Goal: Task Accomplishment & Management: Use online tool/utility

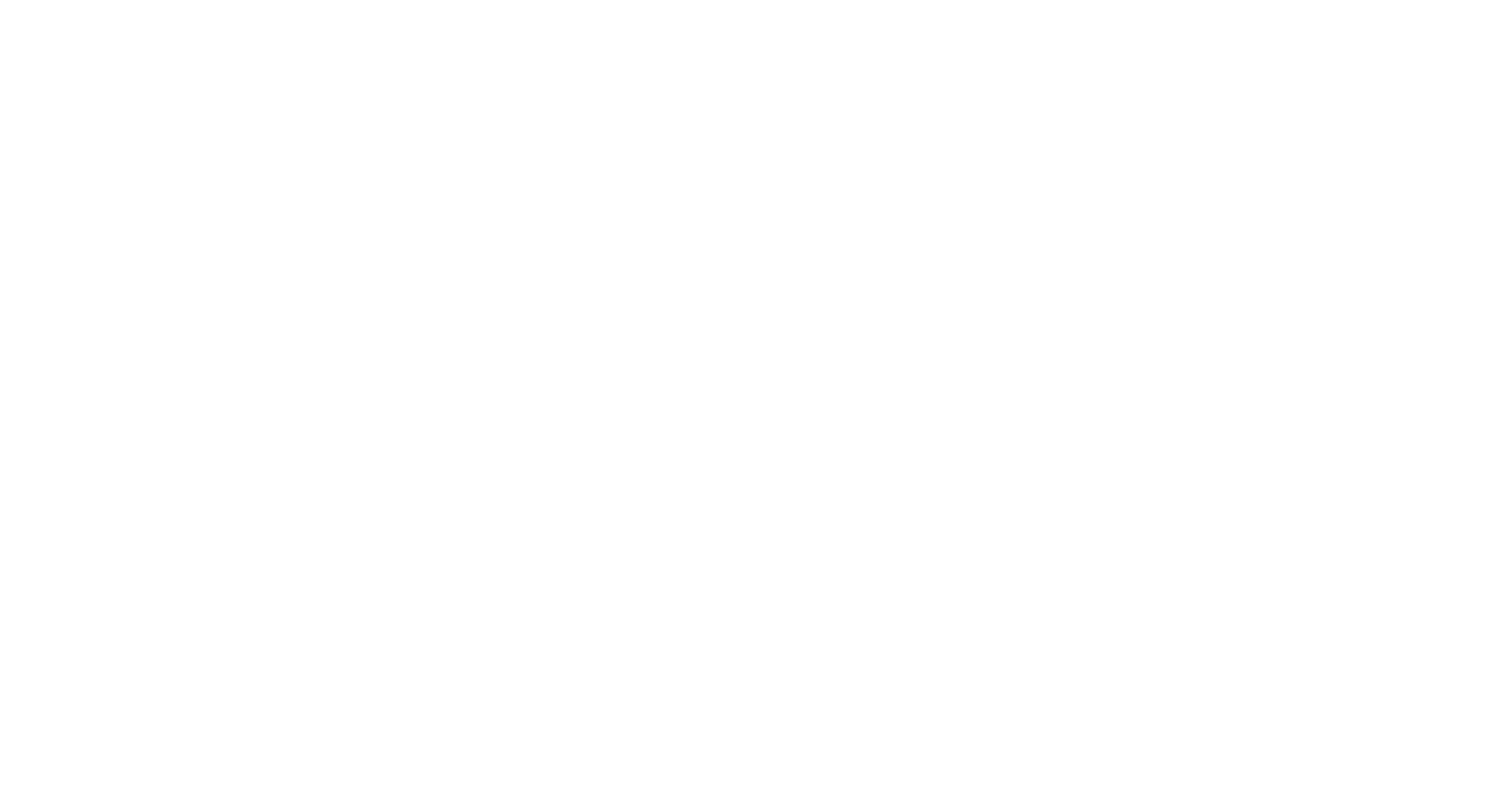
select select "Song"
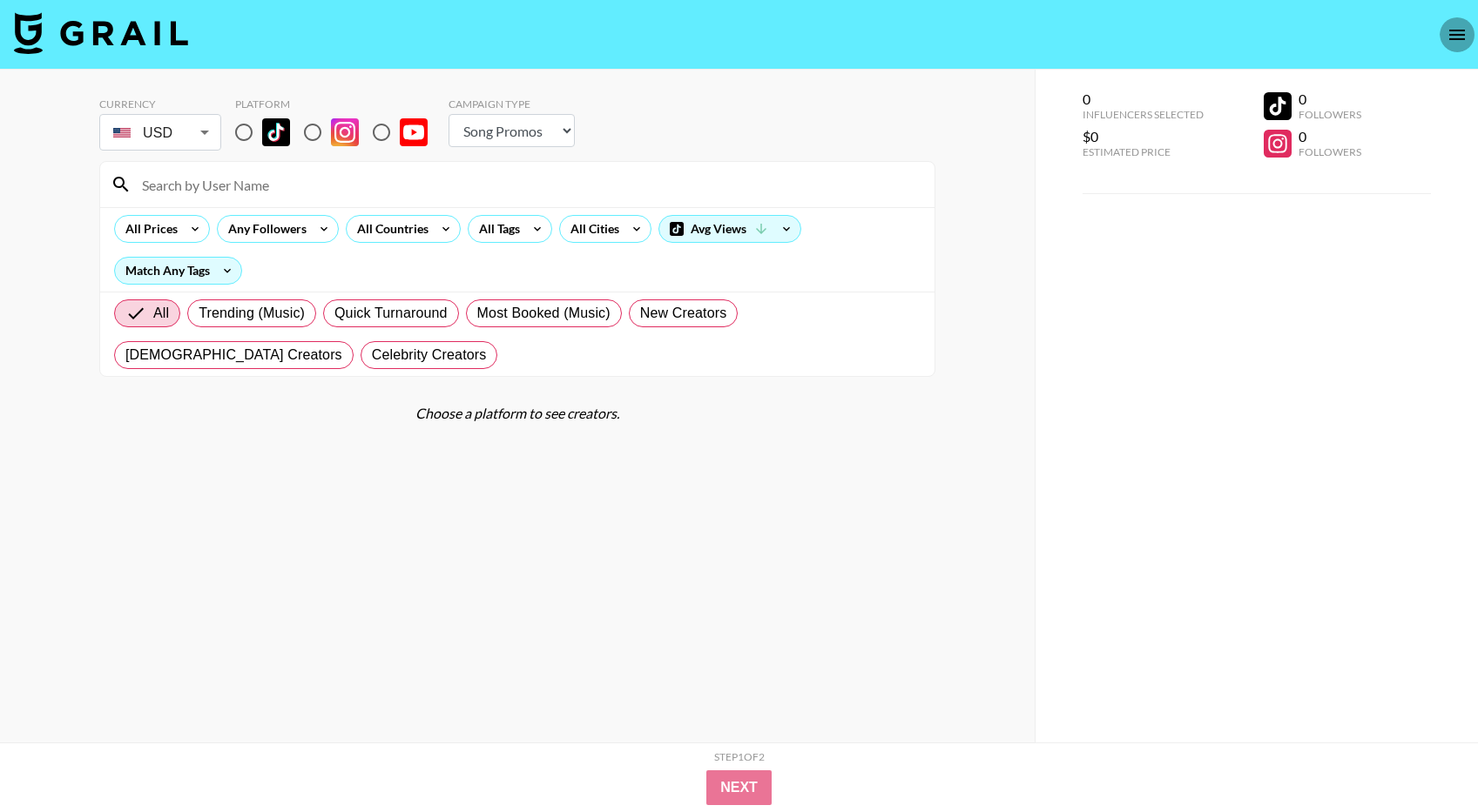
click at [1464, 32] on icon "open drawer" at bounding box center [1456, 35] width 21 height 21
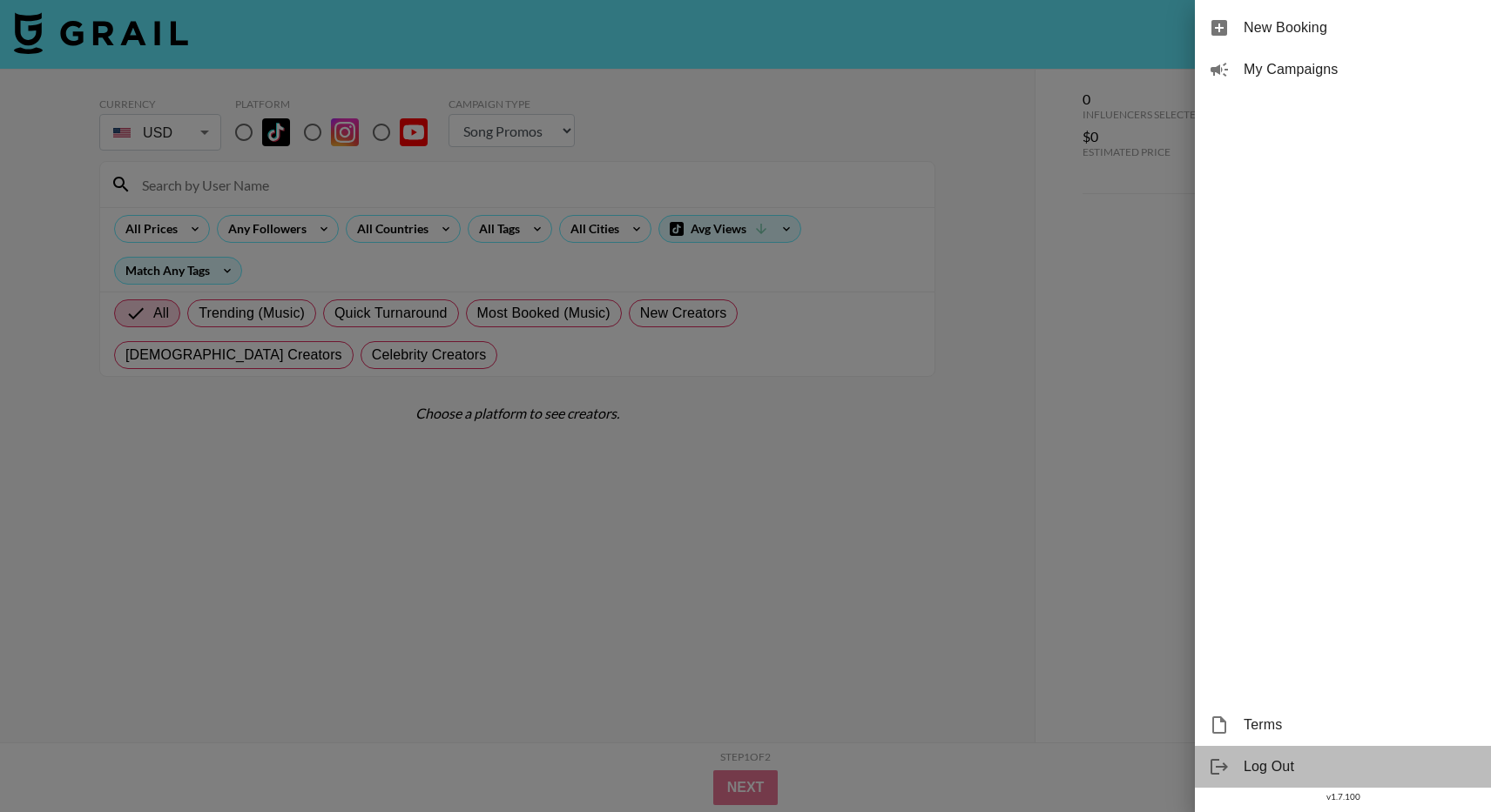
click at [1305, 762] on span "Log Out" at bounding box center [1360, 766] width 233 height 21
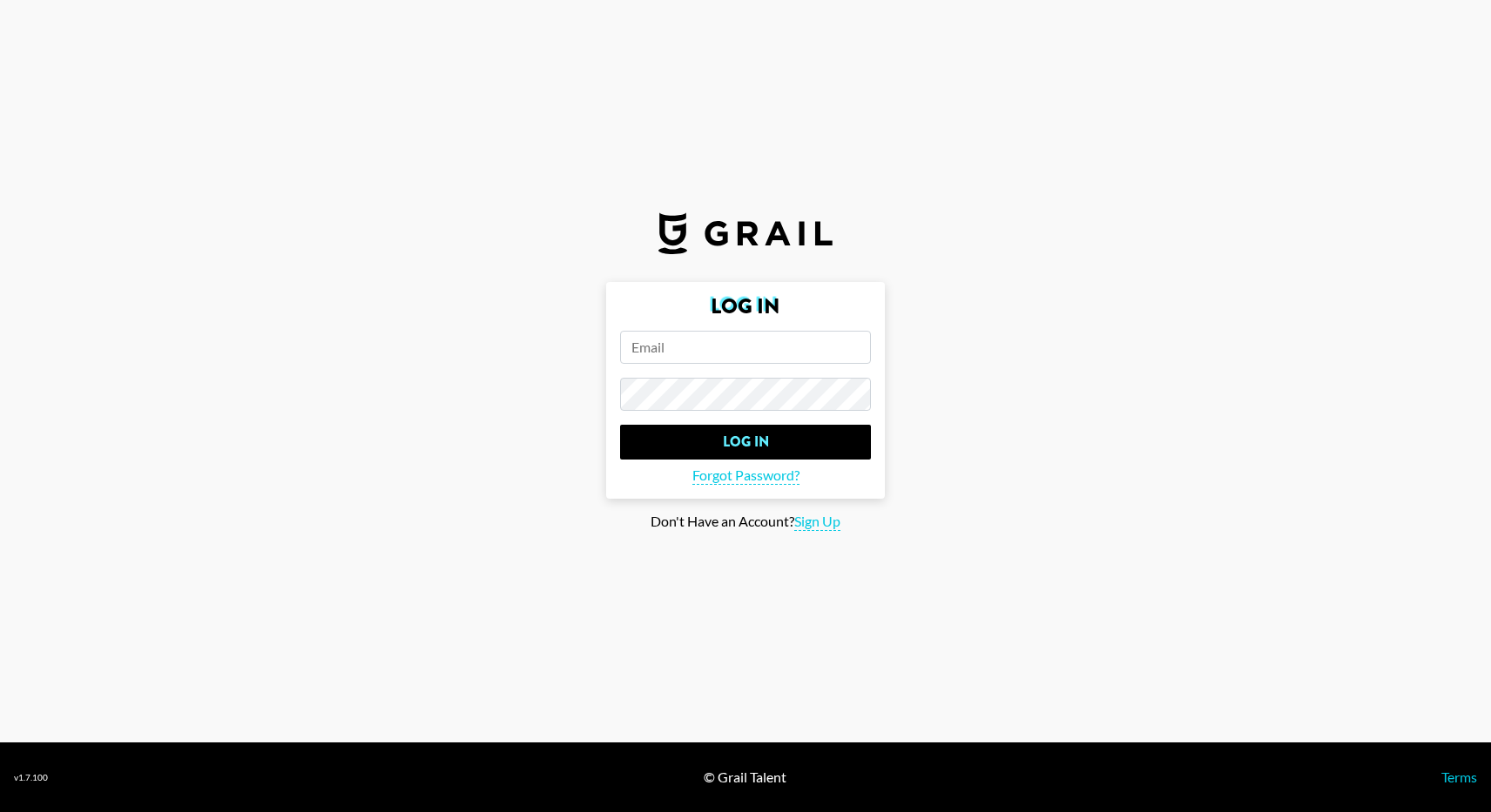
type input "[EMAIL_ADDRESS][DOMAIN_NAME]"
click at [546, 398] on main "Log In [EMAIL_ADDRESS][DOMAIN_NAME] Log In Forgot Password? Don't Have an Accou…" at bounding box center [746, 406] width 1463 height 249
click at [346, 713] on section "Log In [EMAIL_ADDRESS][DOMAIN_NAME] Log In Forgot Password? Don't Have an Accou…" at bounding box center [746, 371] width 1491 height 743
click at [823, 523] on span "Sign Up" at bounding box center [817, 522] width 46 height 18
click at [800, 499] on span "Log In" at bounding box center [802, 496] width 37 height 18
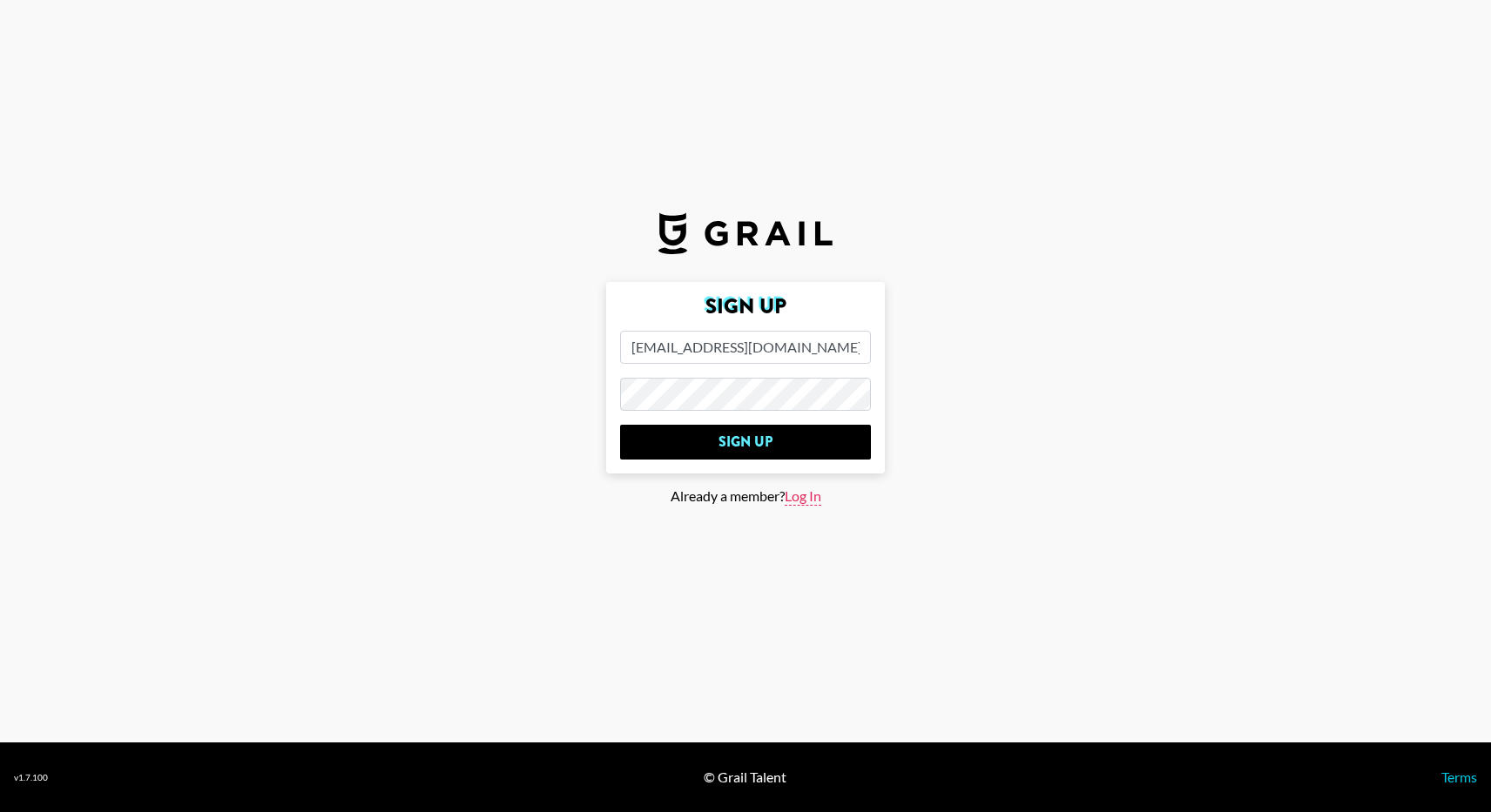
type input "Log In"
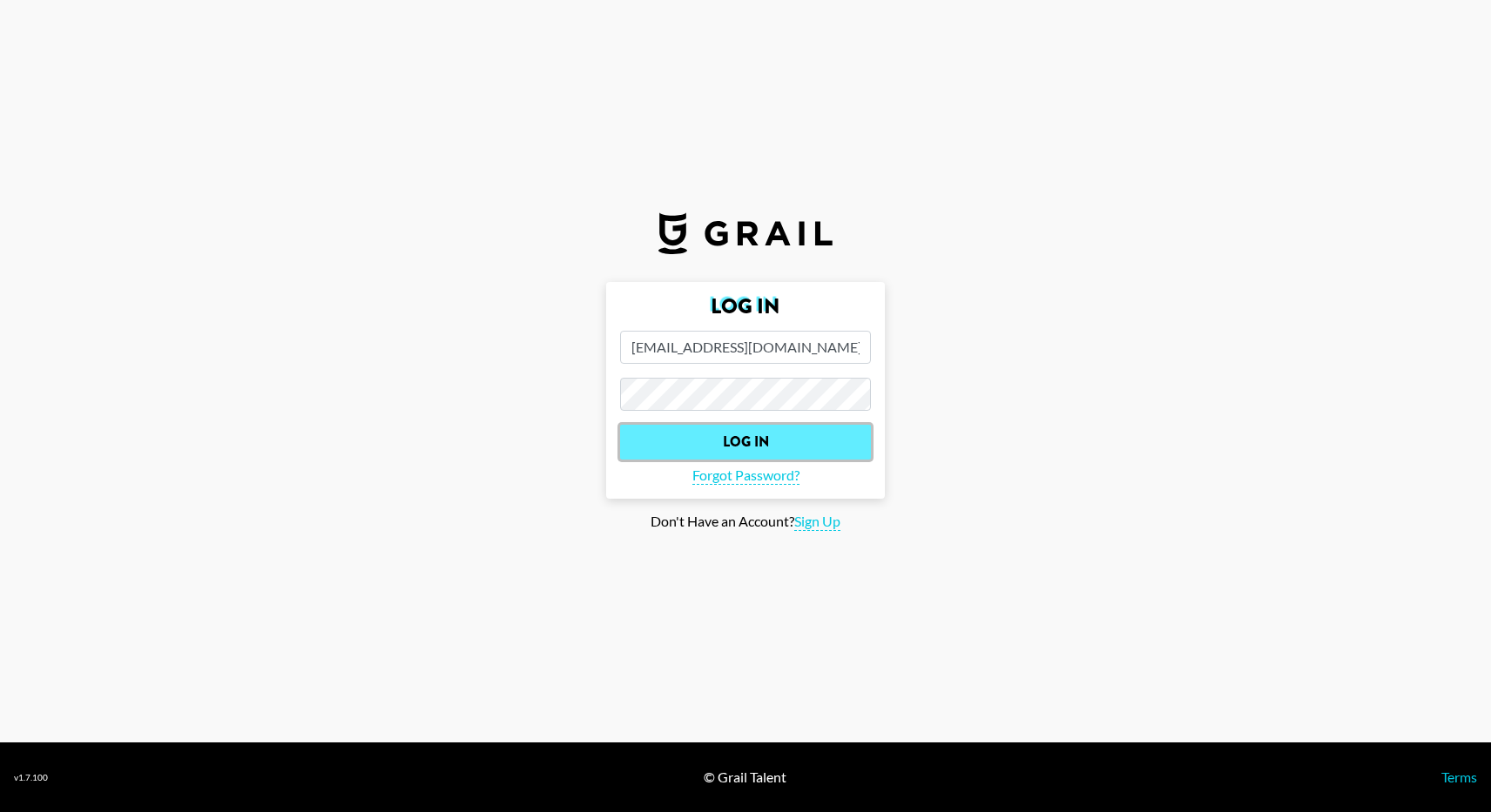
click at [772, 443] on input "Log In" at bounding box center [746, 442] width 251 height 35
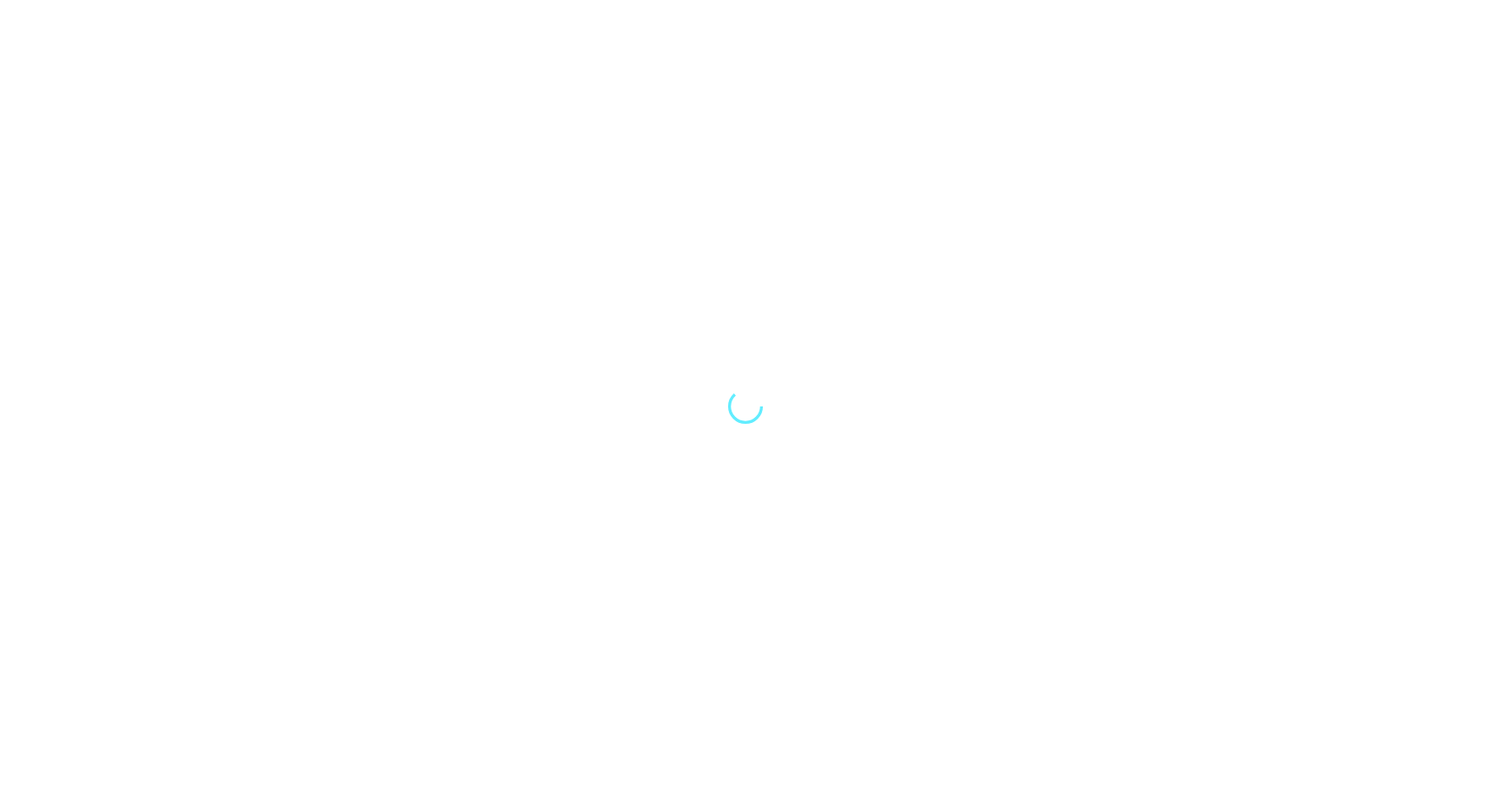
select select "Song"
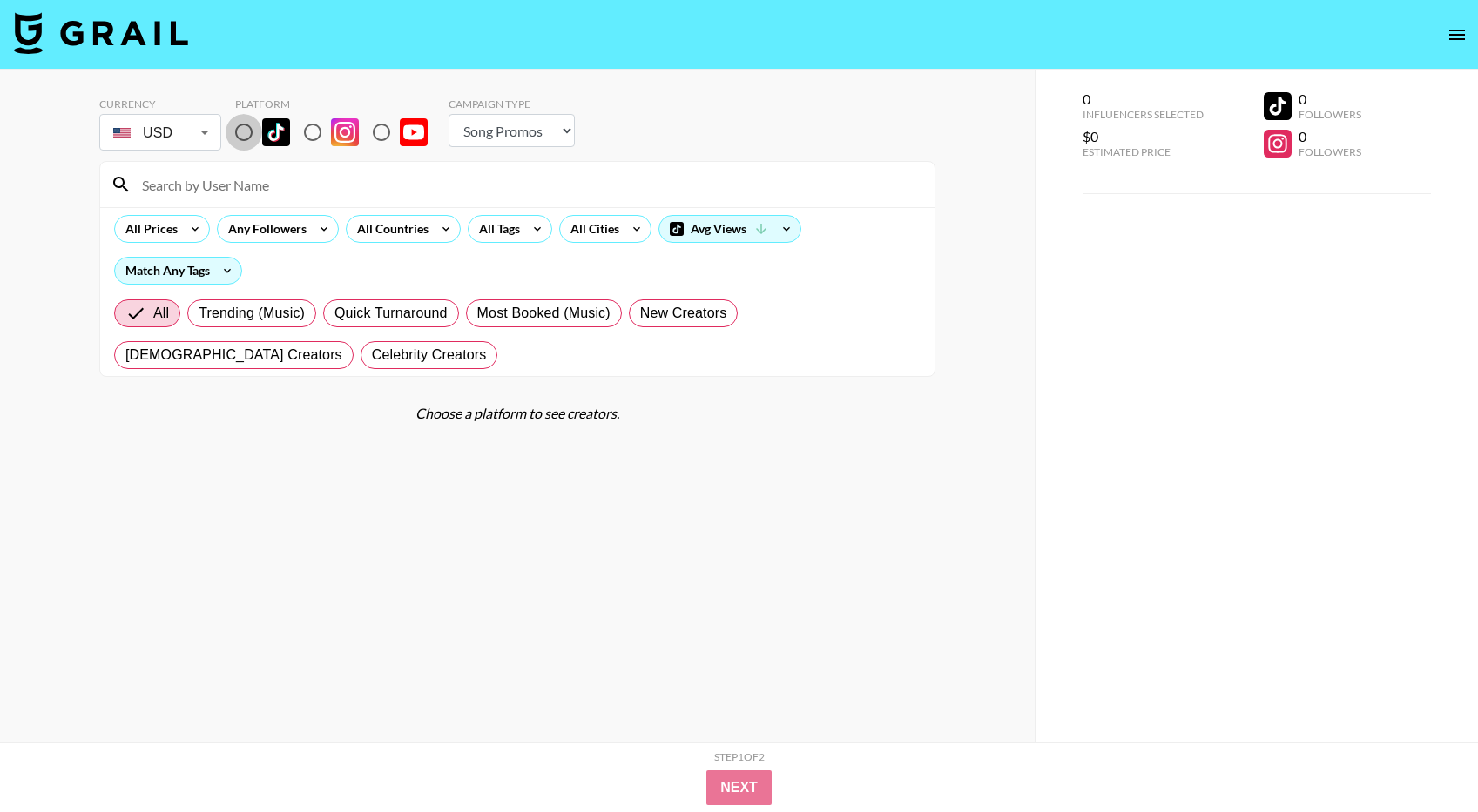
click at [241, 142] on input "radio" at bounding box center [243, 132] width 37 height 37
radio input "true"
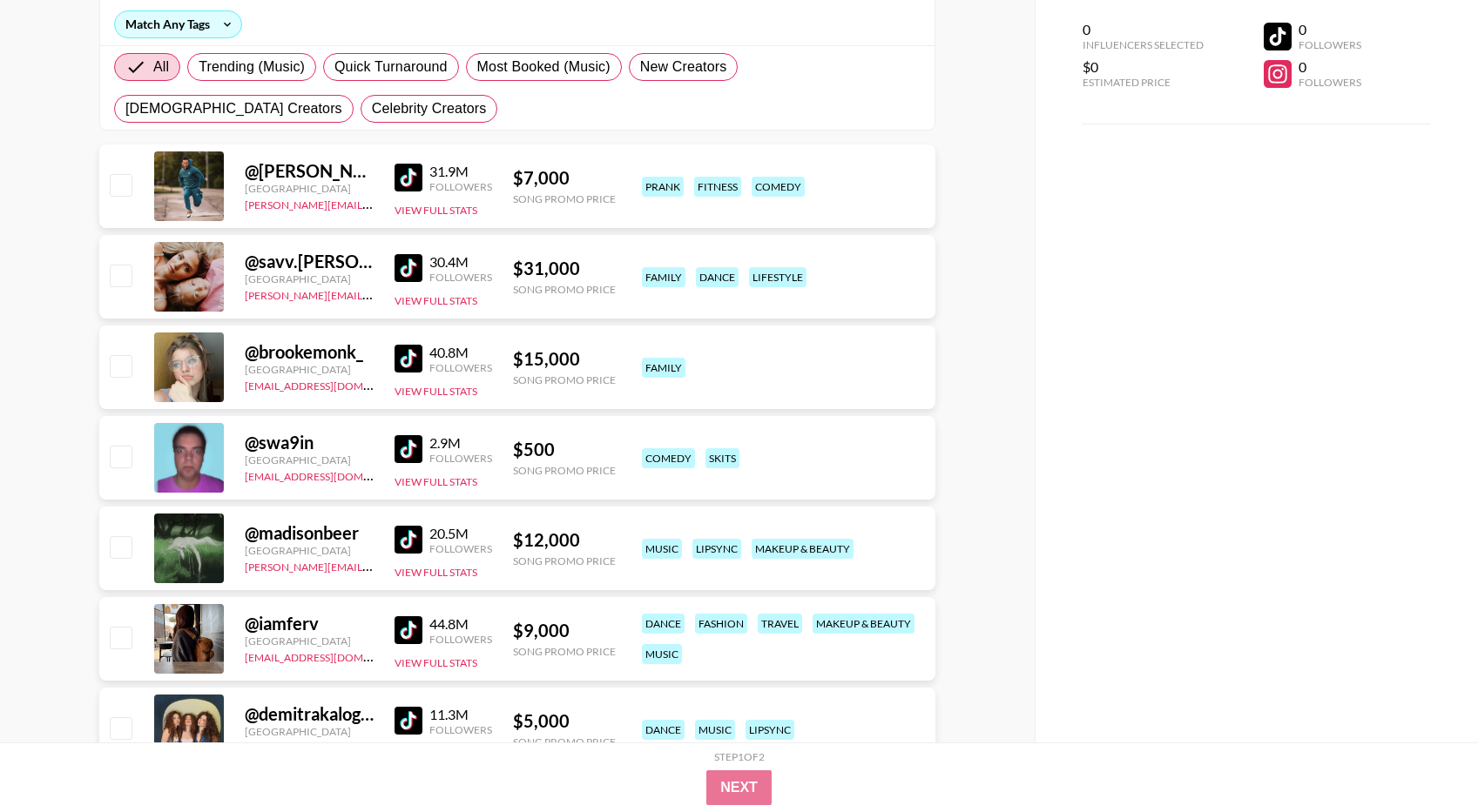
scroll to position [424, 0]
